Goal: Task Accomplishment & Management: Use online tool/utility

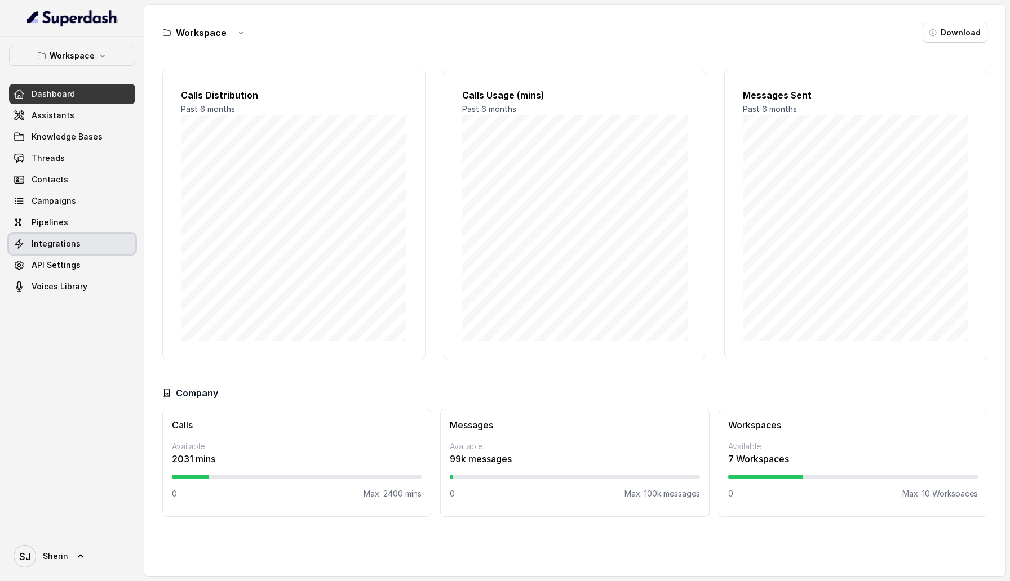
click at [85, 246] on link "Integrations" at bounding box center [72, 244] width 126 height 20
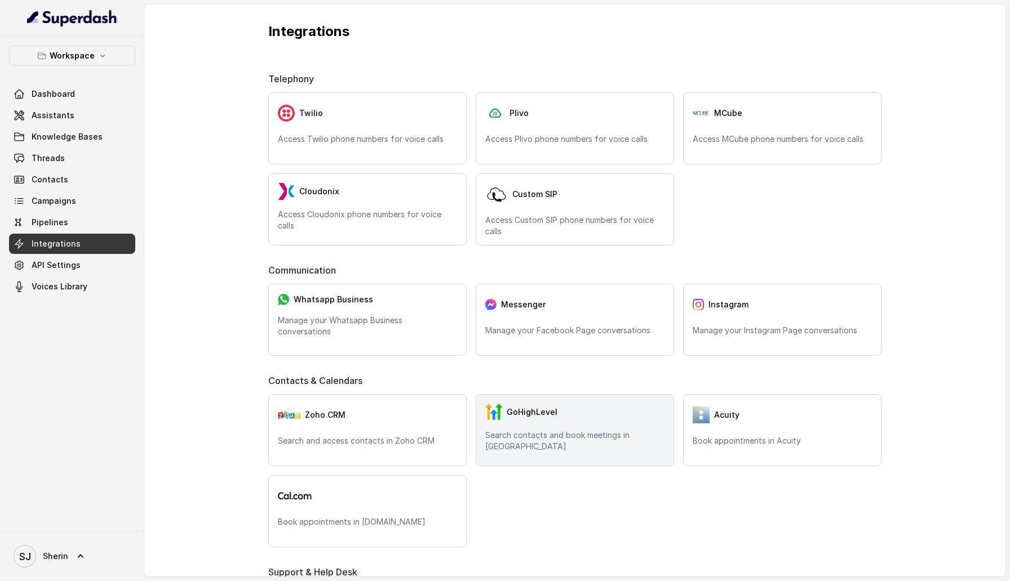
click at [526, 406] on div "GoHighLevel" at bounding box center [574, 412] width 179 height 17
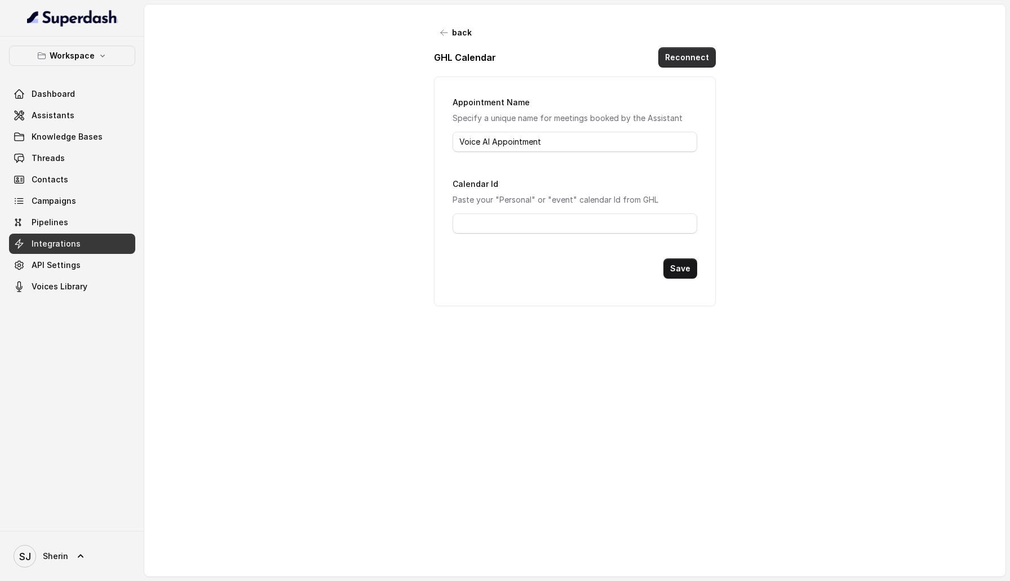
click at [692, 63] on button "Reconnect" at bounding box center [686, 57] width 57 height 20
